Goal: Navigation & Orientation: Find specific page/section

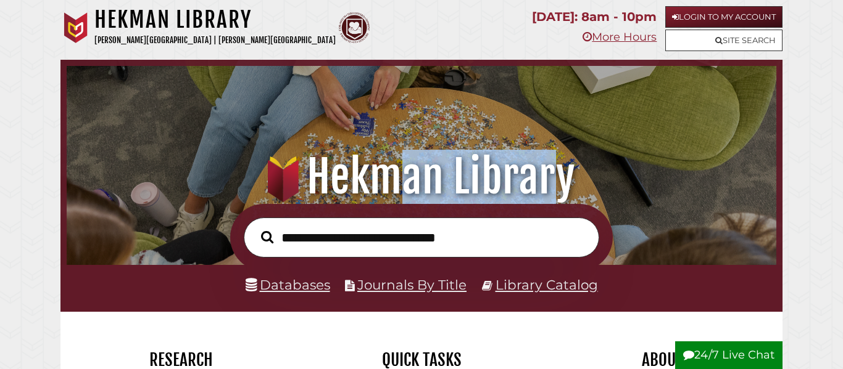
drag, startPoint x: 394, startPoint y: 194, endPoint x: 563, endPoint y: 197, distance: 169.0
click at [563, 197] on h1 ".heklogo-cls-1 { fill: url(#linear-gradient); } .heklogo-cls-1, .heklogo-cls-2,…" at bounding box center [421, 177] width 684 height 54
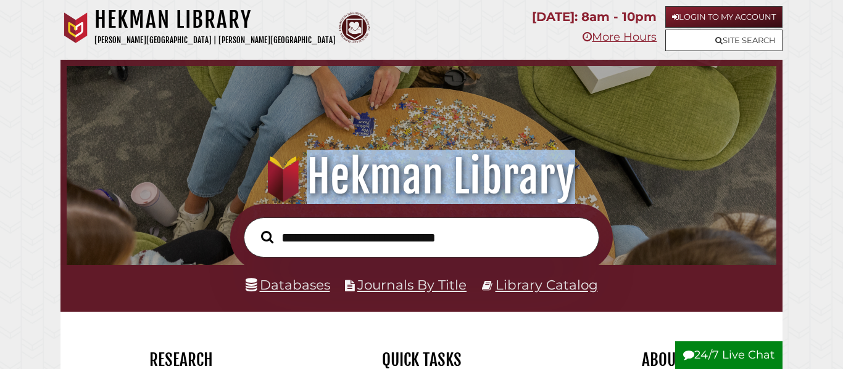
drag, startPoint x: 588, startPoint y: 191, endPoint x: 317, endPoint y: 191, distance: 271.4
click at [317, 191] on h1 ".heklogo-cls-1 { fill: url(#linear-gradient); } .heklogo-cls-1, .heklogo-cls-2,…" at bounding box center [421, 177] width 684 height 54
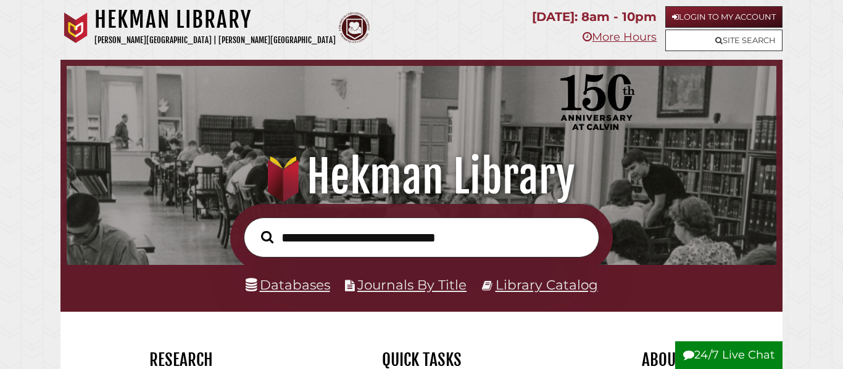
scroll to position [234, 703]
